Goal: Task Accomplishment & Management: Manage account settings

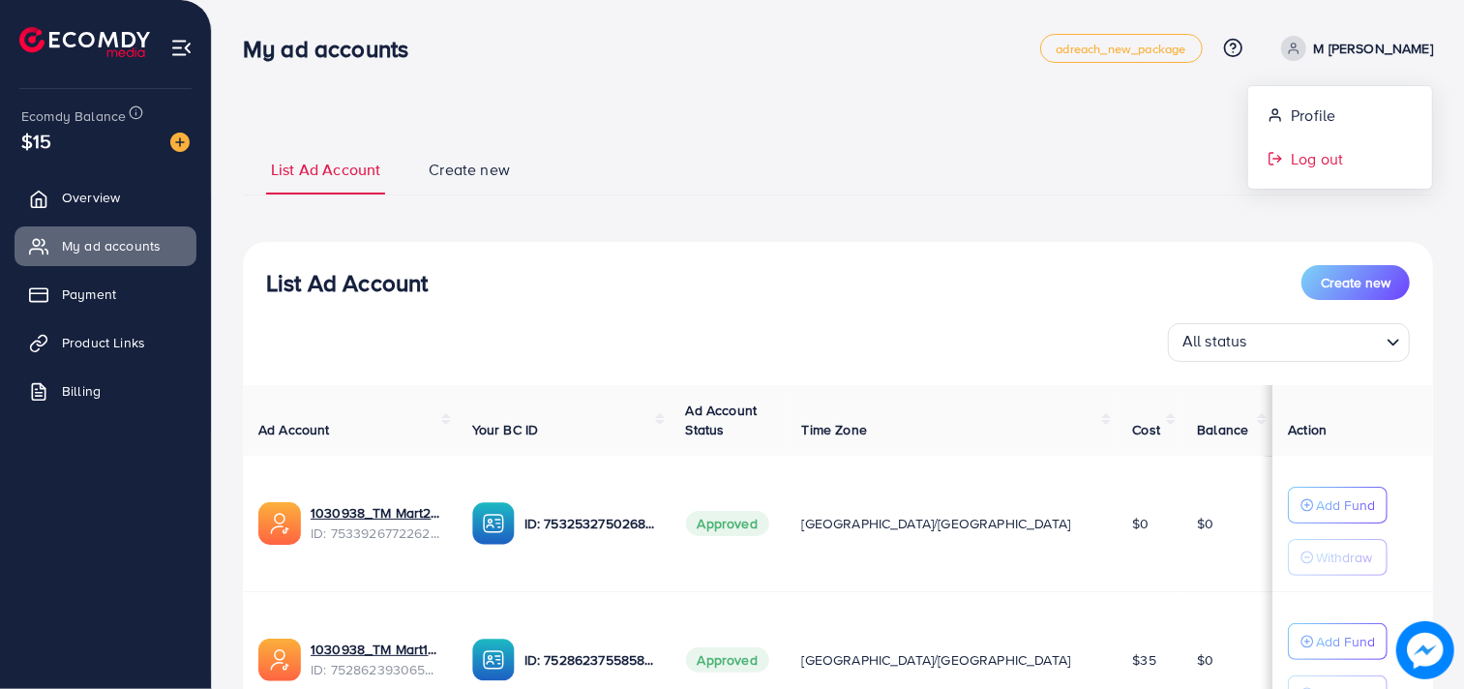
click at [1336, 170] on link "Log out" at bounding box center [1341, 159] width 184 height 44
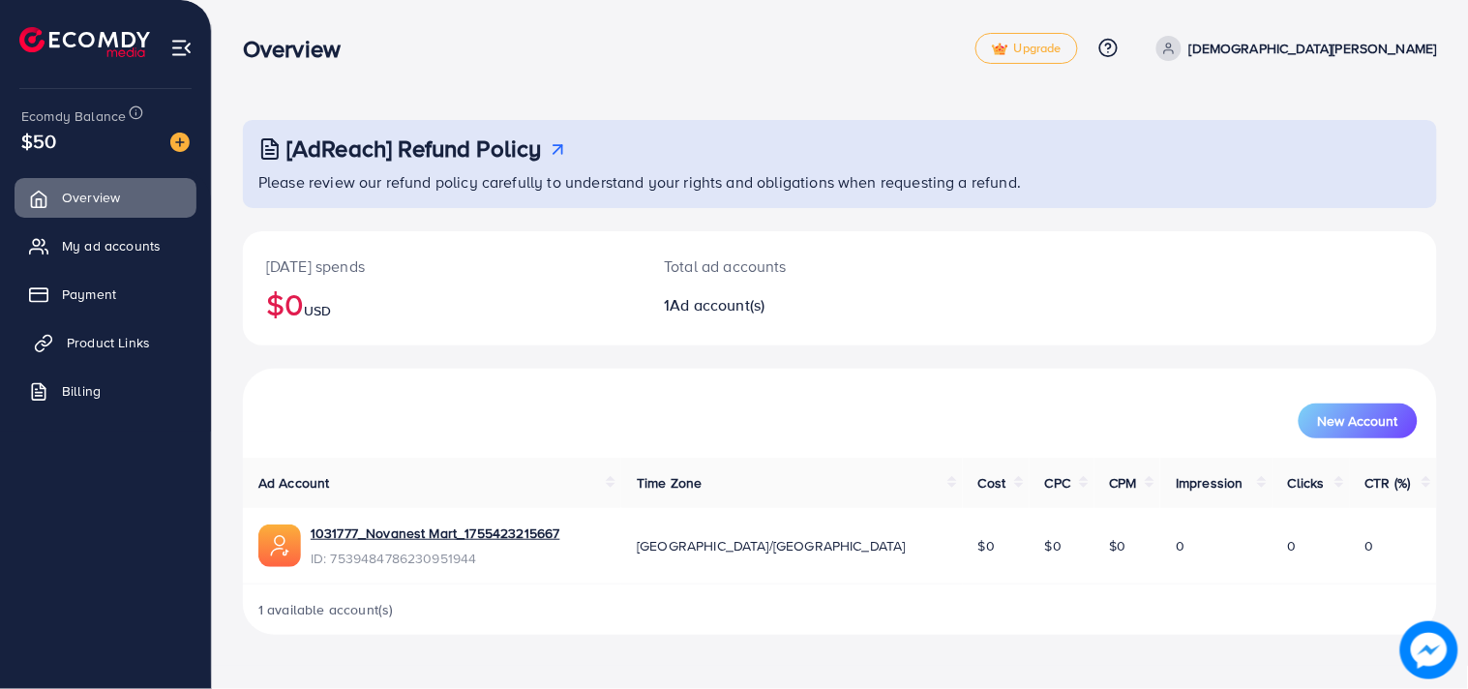
click at [128, 334] on span "Product Links" at bounding box center [108, 342] width 83 height 19
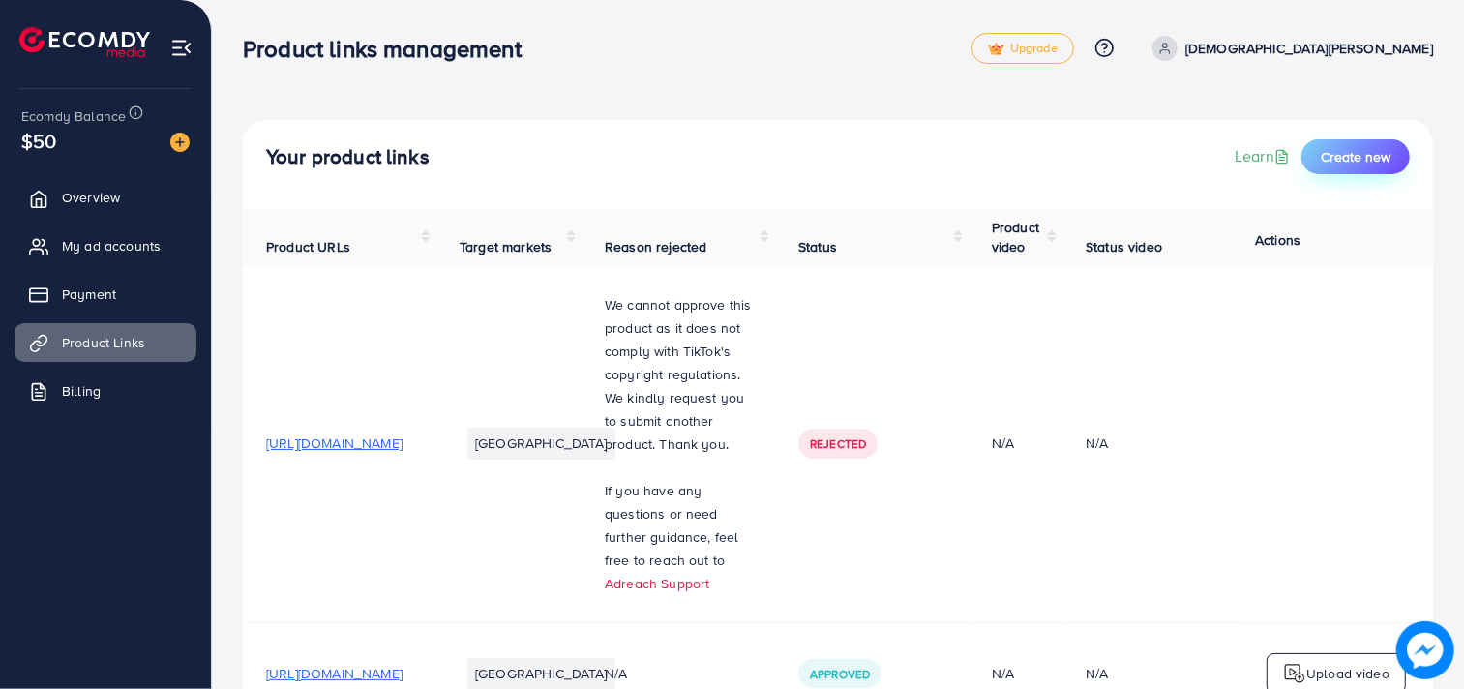
click at [1345, 151] on span "Create new" at bounding box center [1356, 156] width 70 height 19
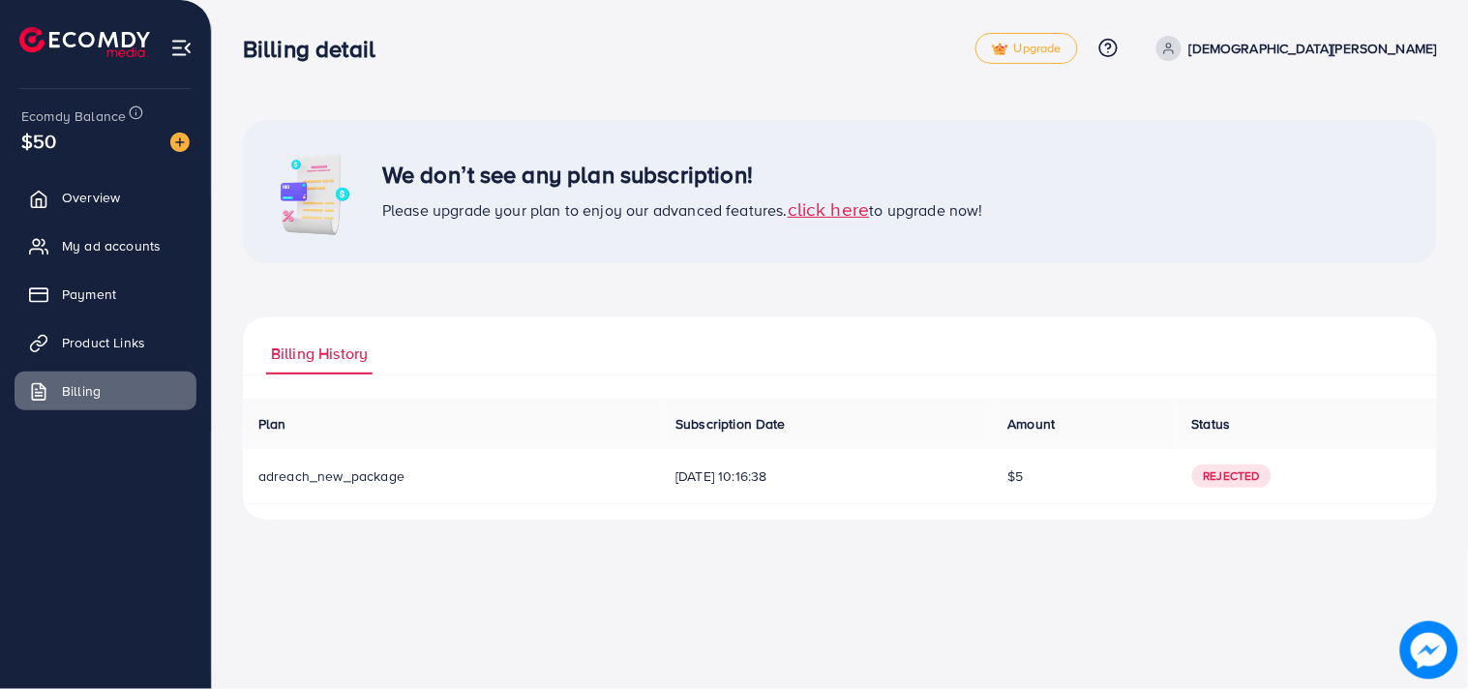
click at [823, 206] on span "click here" at bounding box center [829, 209] width 82 height 26
click at [838, 206] on span "click here" at bounding box center [829, 209] width 82 height 26
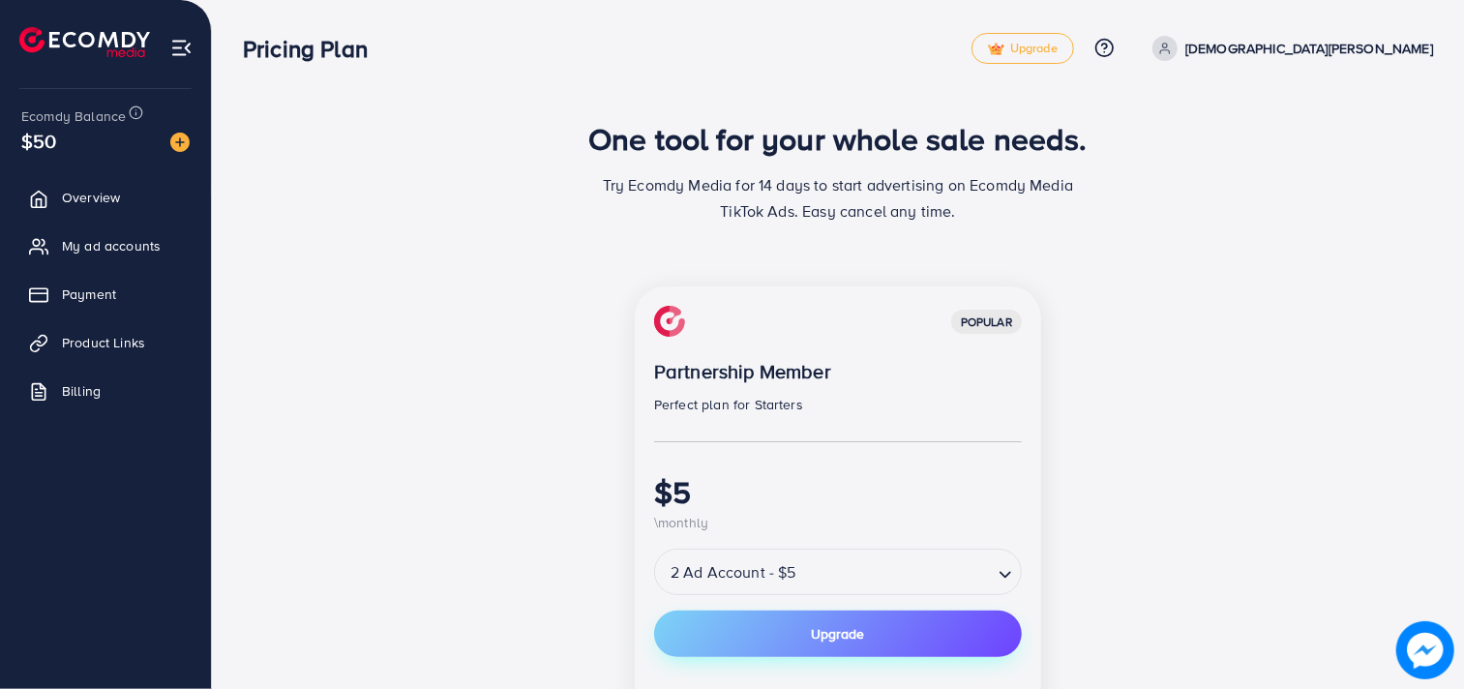
click at [737, 623] on button "Upgrade" at bounding box center [838, 634] width 368 height 46
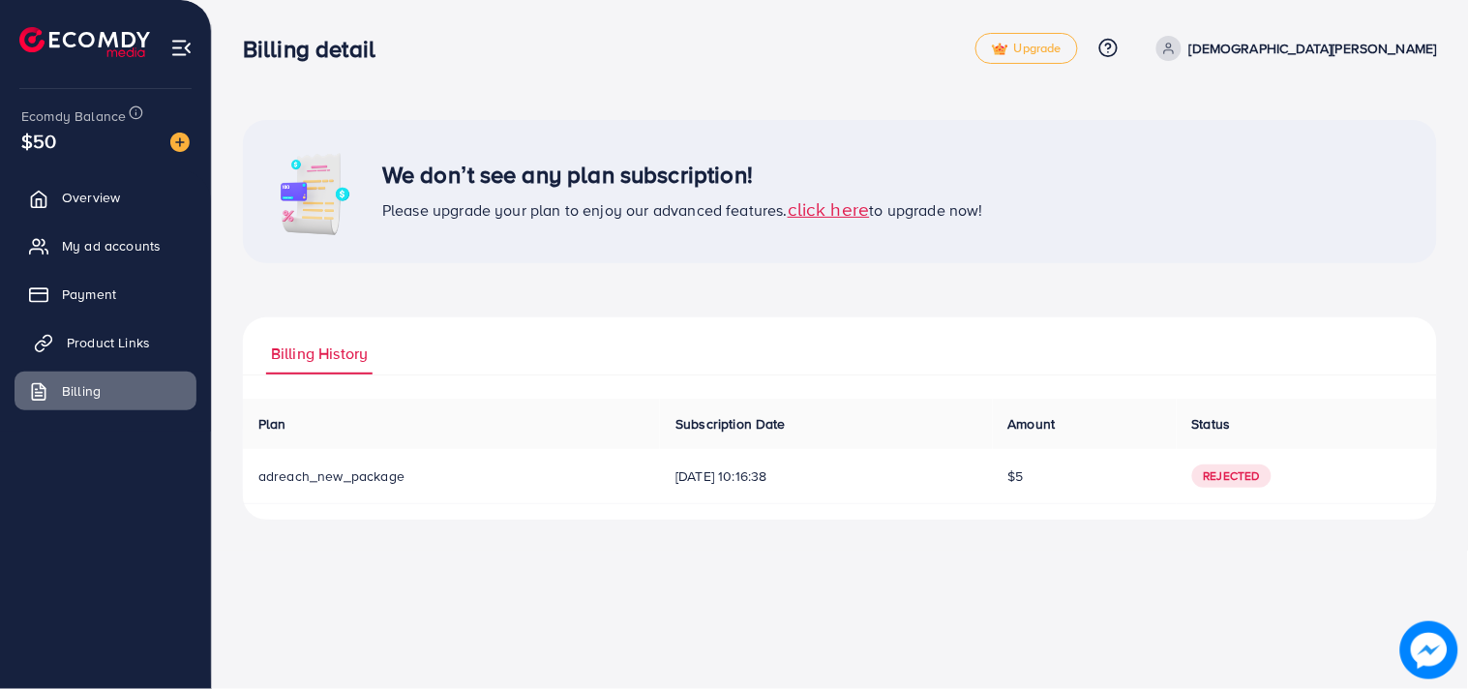
click at [93, 333] on span "Product Links" at bounding box center [108, 342] width 83 height 19
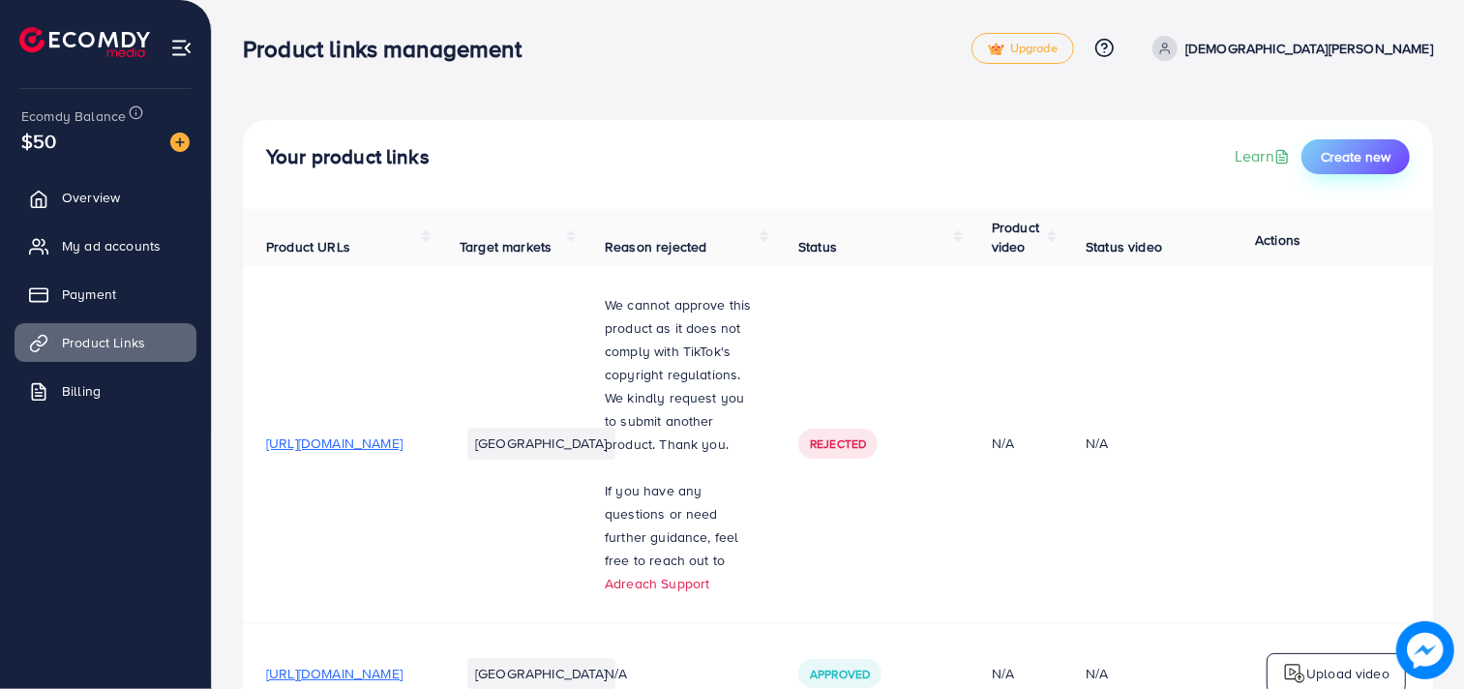
click at [1362, 158] on span "Create new" at bounding box center [1356, 156] width 70 height 19
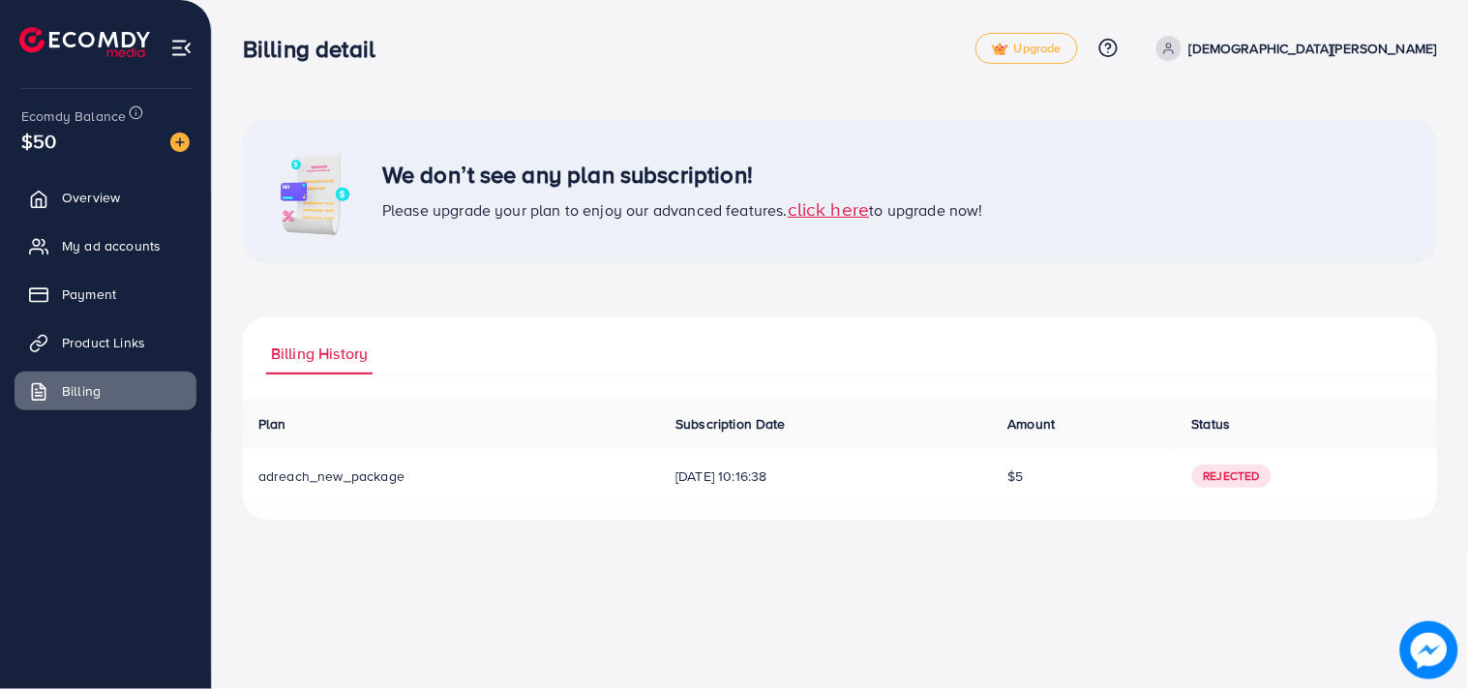
click at [1331, 41] on p "Muhammad Rehman" at bounding box center [1314, 48] width 248 height 23
click at [1323, 148] on span "Log out" at bounding box center [1321, 158] width 52 height 23
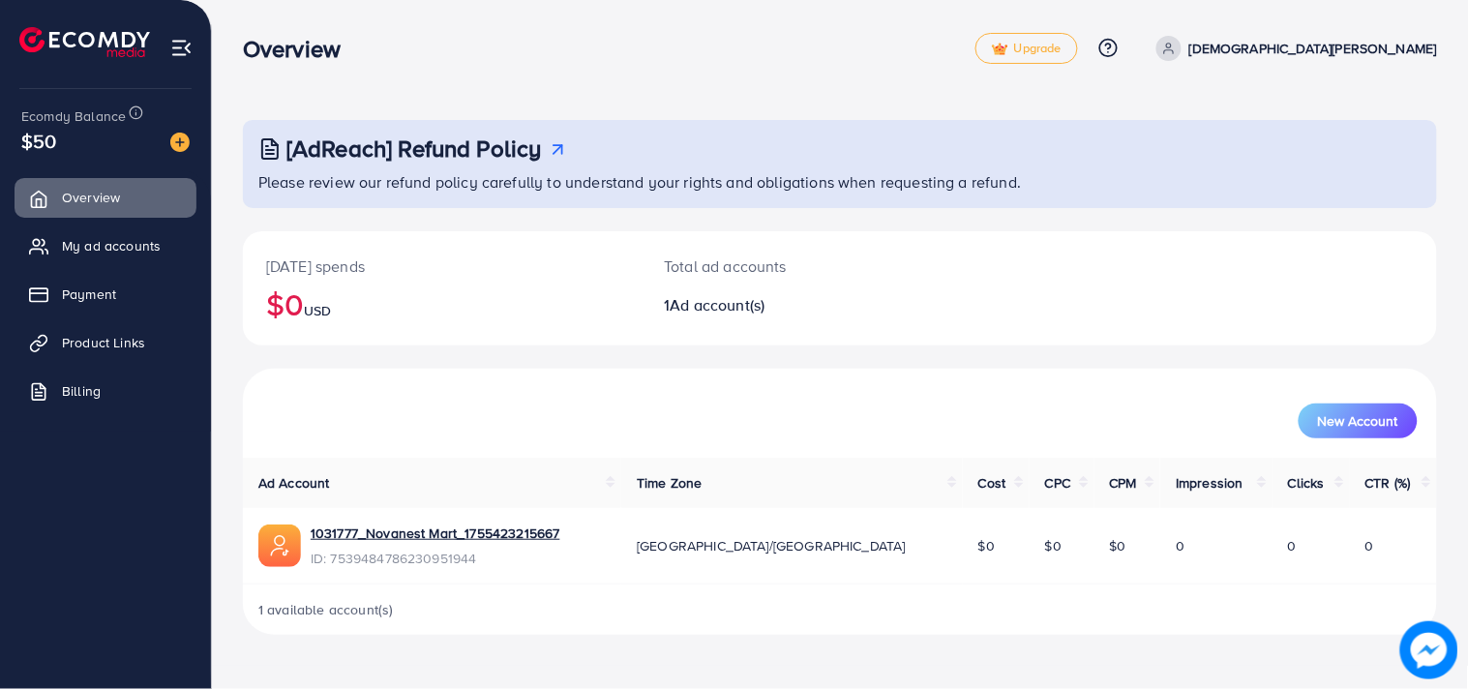
click at [1351, 45] on p "Muhammad Rehman" at bounding box center [1314, 48] width 248 height 23
click at [1327, 153] on span "Log out" at bounding box center [1321, 158] width 52 height 23
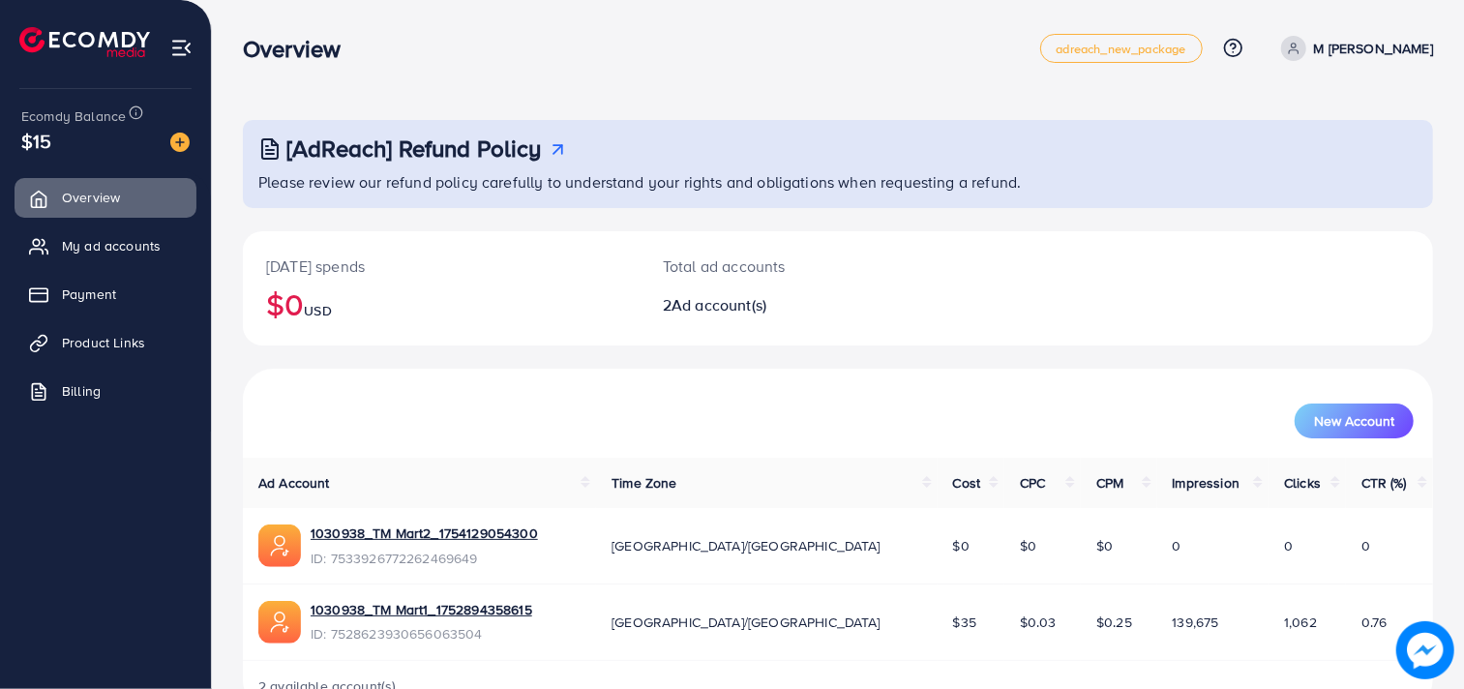
click at [0, 442] on ul "Overview My ad accounts Payment Product Links Billing" at bounding box center [105, 379] width 211 height 419
click at [126, 336] on span "Product Links" at bounding box center [108, 342] width 83 height 19
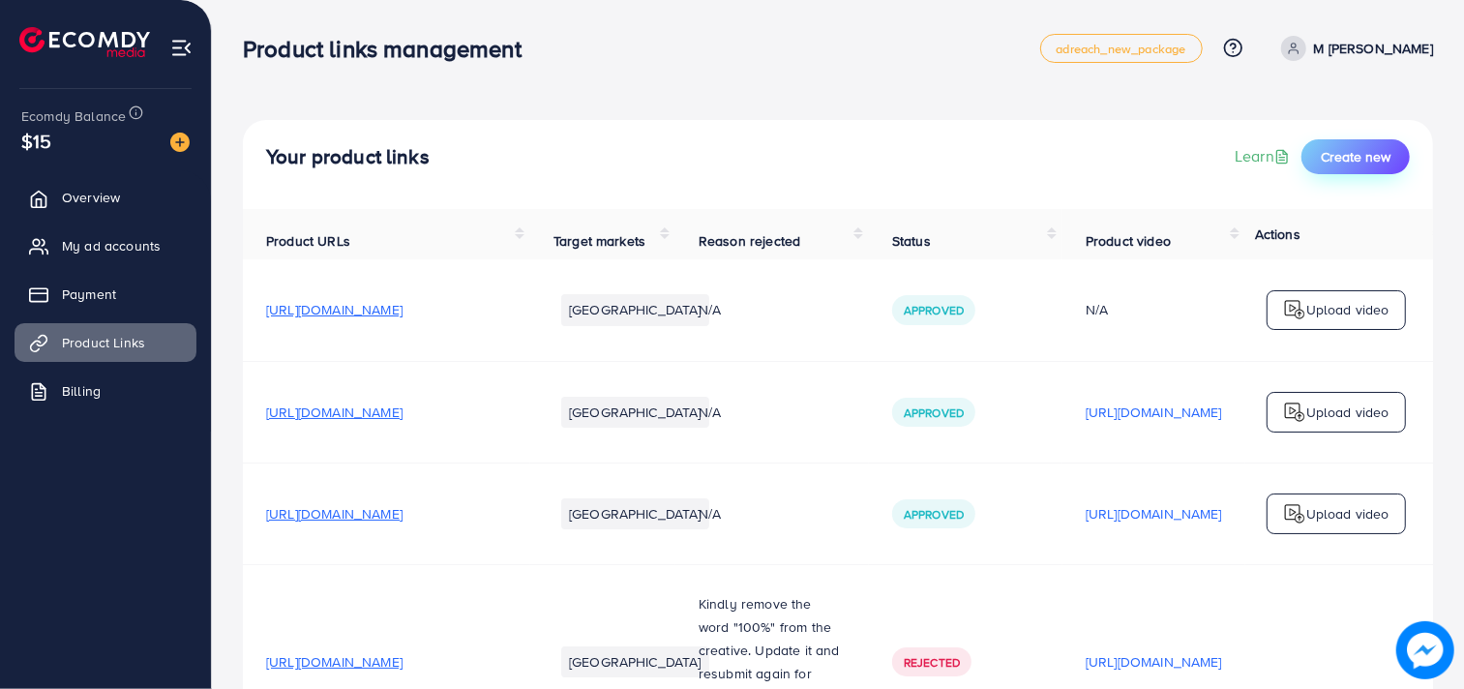
click at [1333, 149] on span "Create new" at bounding box center [1356, 156] width 70 height 19
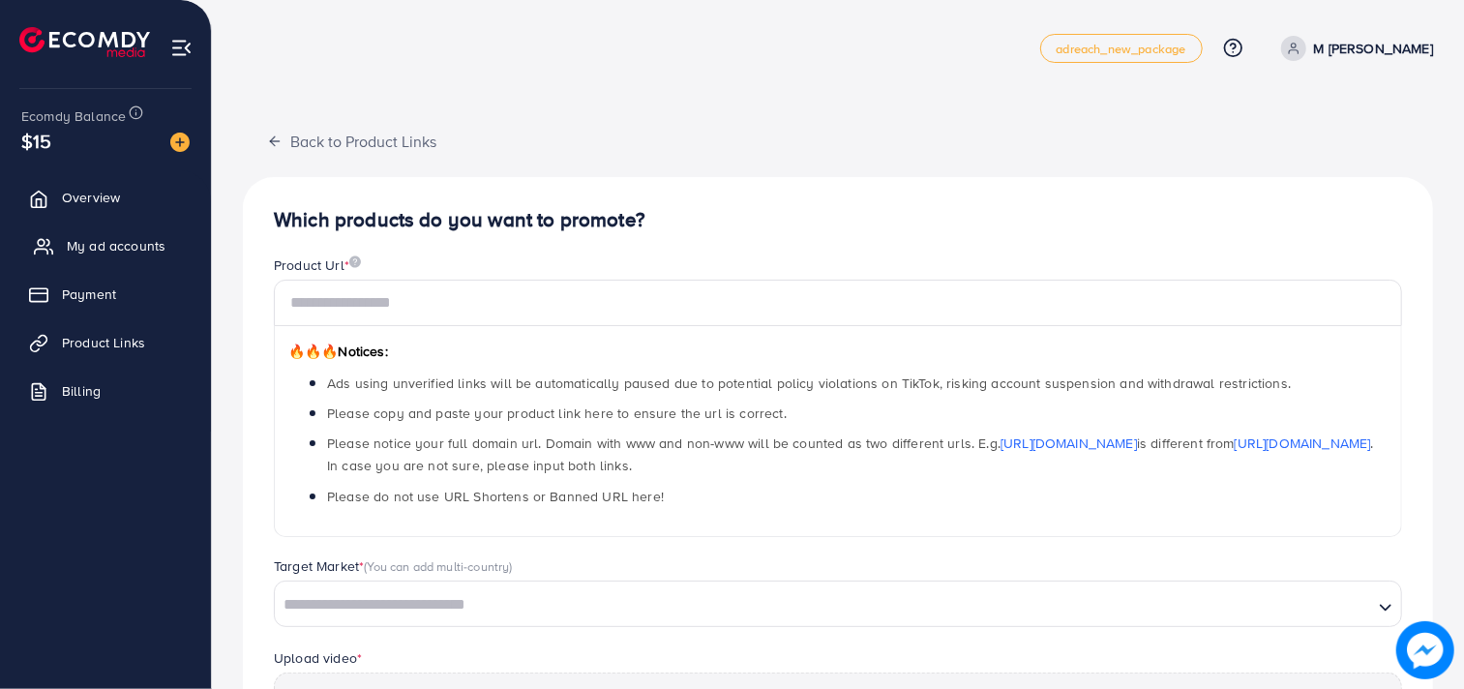
click at [145, 250] on span "My ad accounts" at bounding box center [116, 245] width 99 height 19
